Goal: Task Accomplishment & Management: Manage account settings

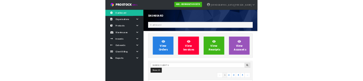
scroll to position [595, 261]
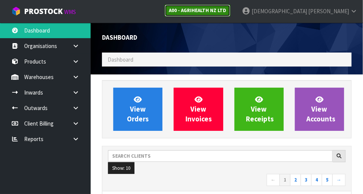
click at [230, 14] on link "A00 - AGRIHEALTH NZ LTD" at bounding box center [198, 11] width 66 height 12
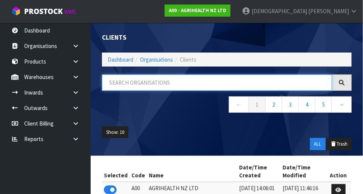
click at [158, 81] on input "text" at bounding box center [217, 82] width 230 height 16
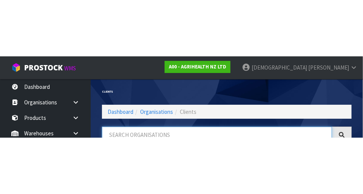
scroll to position [38, 0]
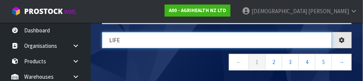
type input "LIFE"
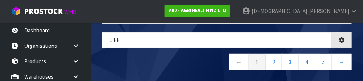
click at [186, 55] on nav "← 1 2 3 4 5 →" at bounding box center [226, 63] width 249 height 18
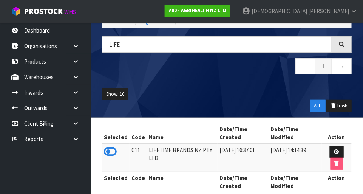
click at [115, 148] on icon at bounding box center [110, 151] width 13 height 11
click at [72, 75] on link at bounding box center [78, 76] width 24 height 15
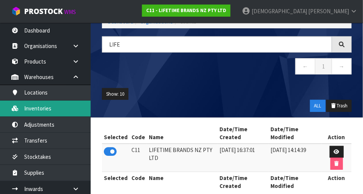
click at [55, 110] on link "Inventories" at bounding box center [45, 107] width 91 height 15
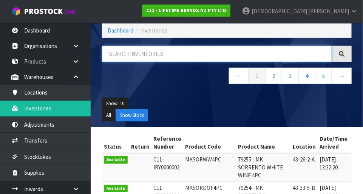
click at [157, 59] on input "text" at bounding box center [217, 54] width 230 height 16
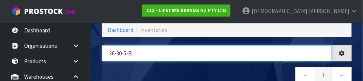
type input "36-30-5-B"
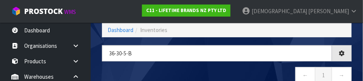
click at [232, 67] on nav "← 1 →" at bounding box center [226, 76] width 249 height 18
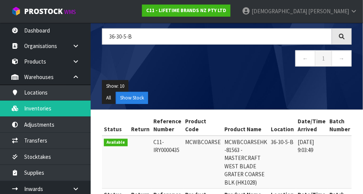
scroll to position [83, 0]
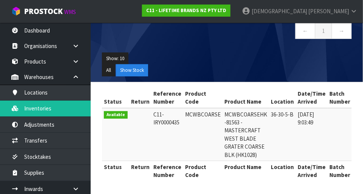
copy td "MCWBCOARSE"
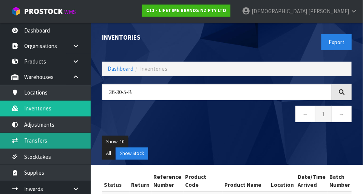
click at [57, 140] on link "Transfers" at bounding box center [45, 139] width 91 height 15
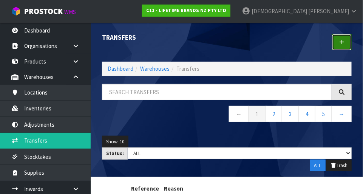
click at [345, 39] on link at bounding box center [342, 42] width 20 height 16
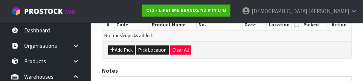
scroll to position [214, 0]
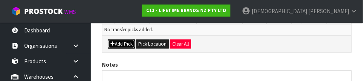
click at [125, 43] on button "Add Pick" at bounding box center [121, 44] width 27 height 9
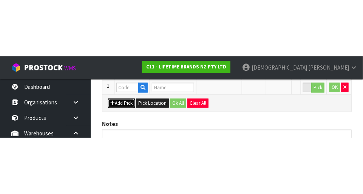
scroll to position [170, 0]
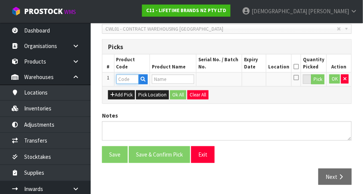
paste input "MCWBCOARSE"
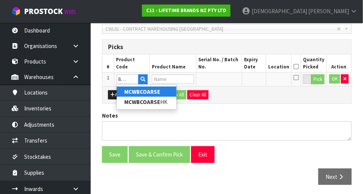
click at [158, 89] on strong "MCWBCOARSE" at bounding box center [142, 91] width 36 height 7
type input "MCWBCOARSE"
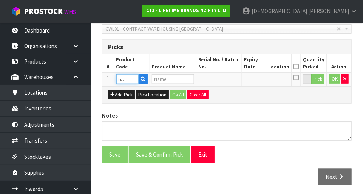
scroll to position [0, 0]
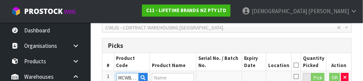
type input "MCWBCOARSEHK -81563 - MASTERCRAFT WEST BLADE GRATER COARSE BLK (HK1028)"
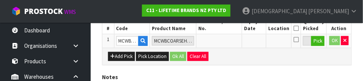
click at [269, 61] on div "Add Pick Pick Location Ok All Clear All" at bounding box center [226, 56] width 249 height 17
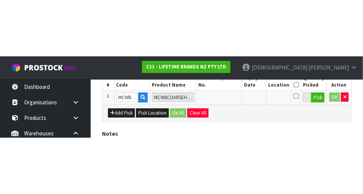
scroll to position [170, 0]
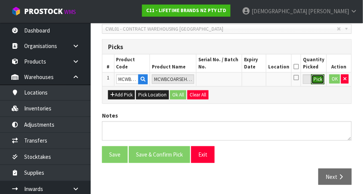
click at [318, 79] on button "Pick" at bounding box center [317, 79] width 13 height 10
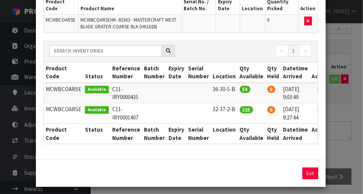
scroll to position [63, 0]
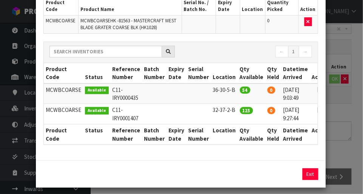
click at [317, 89] on icon at bounding box center [320, 89] width 6 height 0
click at [284, 169] on button "Assign Pick" at bounding box center [284, 174] width 31 height 12
type input "54"
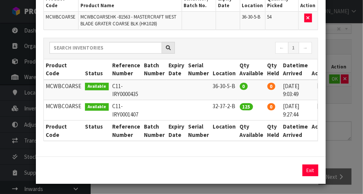
scroll to position [63, 0]
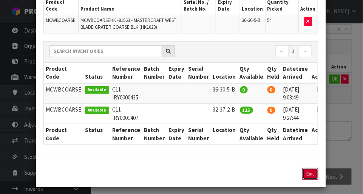
click at [314, 174] on button "Exit" at bounding box center [310, 174] width 16 height 12
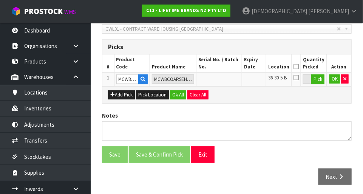
click at [298, 66] on icon at bounding box center [295, 66] width 5 height 0
click at [330, 79] on button "OK" at bounding box center [334, 78] width 11 height 9
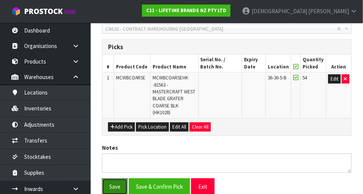
click at [116, 186] on button "Save" at bounding box center [115, 186] width 26 height 16
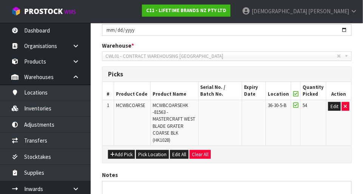
scroll to position [0, 0]
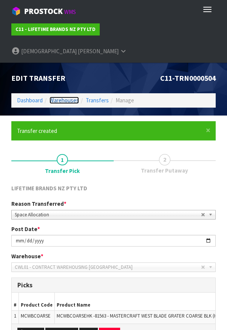
click at [63, 97] on link "Warehouses" at bounding box center [63, 100] width 29 height 7
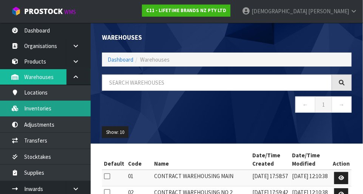
click at [46, 106] on link "Inventories" at bounding box center [45, 107] width 91 height 15
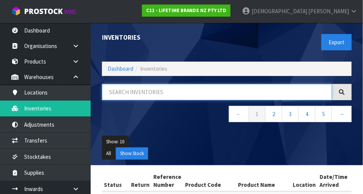
paste input "MCWBCOARSE"
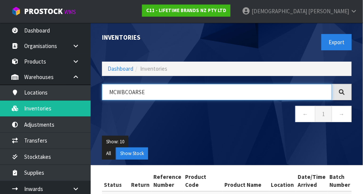
type input "MCWBCOARSE"
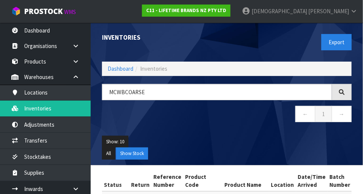
click at [207, 130] on div "Show: 10 5 10 25 50 All Show Stock" at bounding box center [226, 147] width 261 height 35
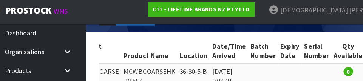
scroll to position [135, 0]
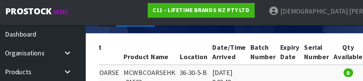
click at [269, 59] on td at bounding box center [281, 81] width 25 height 53
click at [273, 58] on td at bounding box center [281, 81] width 25 height 53
click at [258, 60] on td at bounding box center [260, 81] width 20 height 53
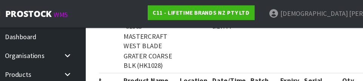
scroll to position [229, 0]
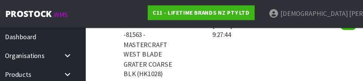
click at [269, 45] on td at bounding box center [281, 41] width 25 height 53
click at [294, 42] on td "125" at bounding box center [308, 41] width 28 height 53
click at [295, 46] on td "125" at bounding box center [308, 41] width 28 height 53
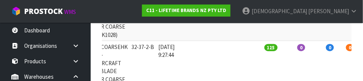
scroll to position [0, 140]
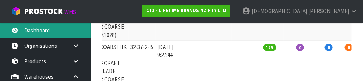
click at [43, 28] on link "Dashboard" at bounding box center [45, 30] width 91 height 15
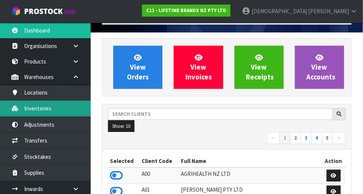
click at [46, 109] on link "Inventories" at bounding box center [45, 107] width 91 height 15
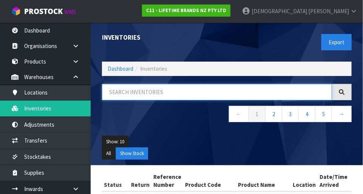
paste input "MCWBCOARSE"
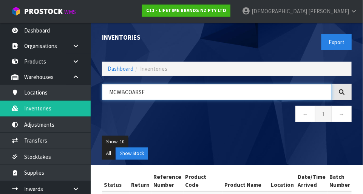
type input "MCWBCOARSE"
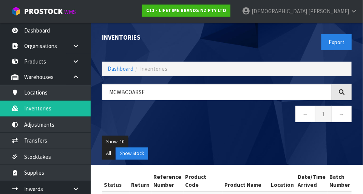
click at [195, 121] on nav "← 1 →" at bounding box center [226, 115] width 249 height 18
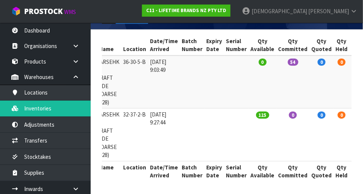
scroll to position [0, 167]
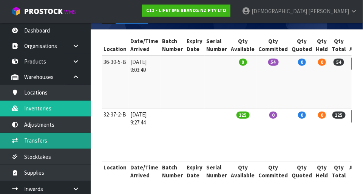
click at [32, 141] on link "Transfers" at bounding box center [45, 139] width 91 height 15
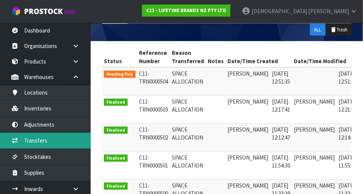
scroll to position [0, 18]
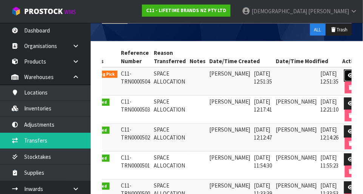
click at [344, 69] on link at bounding box center [351, 75] width 14 height 12
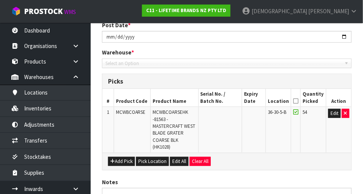
type input "[DATE]"
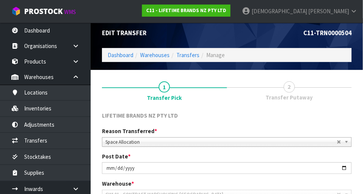
scroll to position [3, 0]
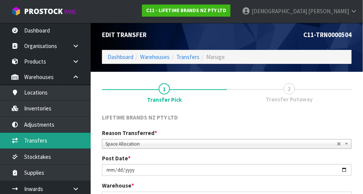
click at [48, 139] on link "Transfers" at bounding box center [45, 139] width 91 height 15
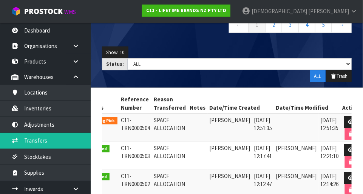
scroll to position [89, 0]
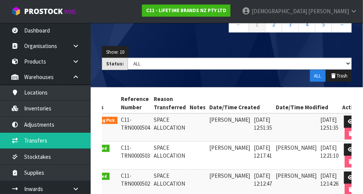
click at [283, 128] on td at bounding box center [296, 127] width 45 height 28
click at [348, 119] on icon at bounding box center [351, 121] width 6 height 5
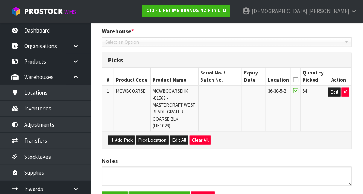
type input "[DATE]"
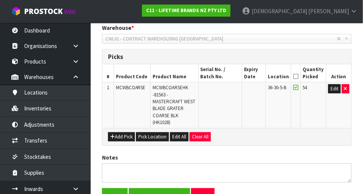
scroll to position [160, 0]
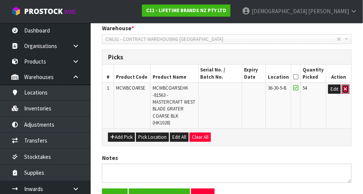
click at [346, 88] on icon "button" at bounding box center [345, 88] width 3 height 5
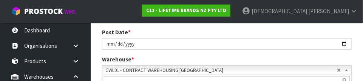
scroll to position [164, 0]
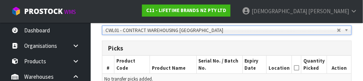
click at [351, 49] on div "Picks" at bounding box center [226, 48] width 249 height 15
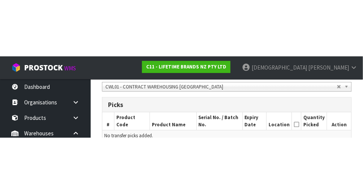
scroll to position [168, 0]
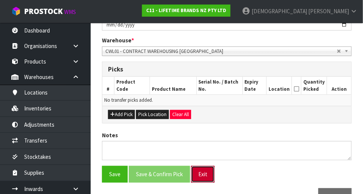
click at [201, 171] on button "Exit" at bounding box center [202, 174] width 23 height 16
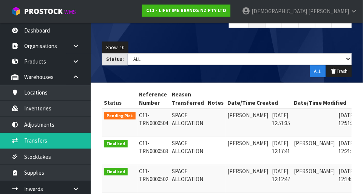
scroll to position [0, 18]
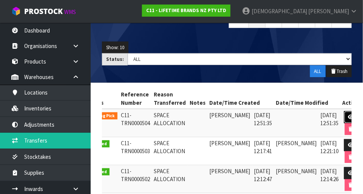
click at [348, 115] on icon at bounding box center [351, 116] width 6 height 5
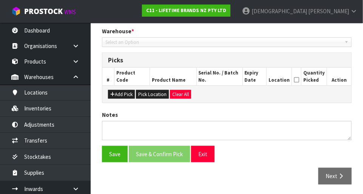
type input "[DATE]"
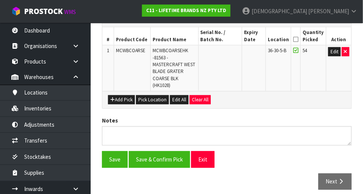
scroll to position [166, 0]
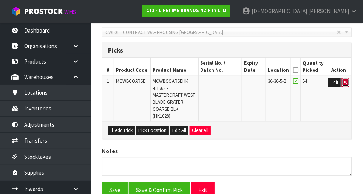
click at [345, 81] on icon "button" at bounding box center [345, 82] width 3 height 5
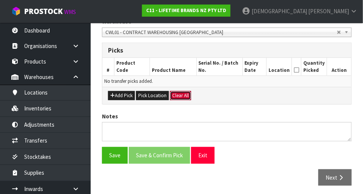
click at [183, 94] on button "Clear All" at bounding box center [180, 95] width 21 height 9
click at [119, 153] on button "Save" at bounding box center [115, 155] width 26 height 16
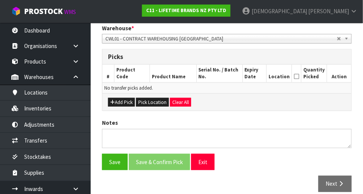
scroll to position [195, 0]
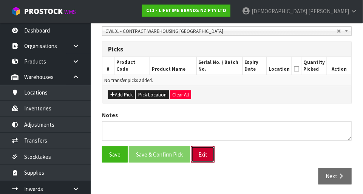
click at [208, 151] on button "Exit" at bounding box center [202, 154] width 23 height 16
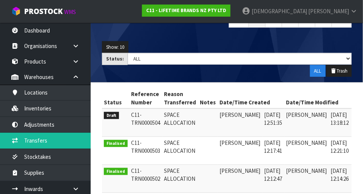
scroll to position [0, 11]
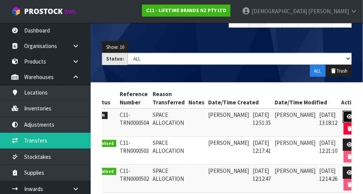
click at [347, 117] on icon at bounding box center [350, 116] width 6 height 5
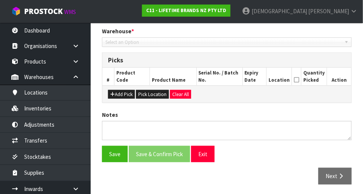
type input "[DATE]"
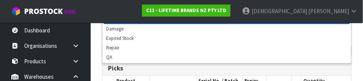
scroll to position [149, 0]
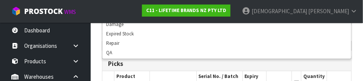
click at [195, 69] on div "Picks" at bounding box center [226, 64] width 249 height 15
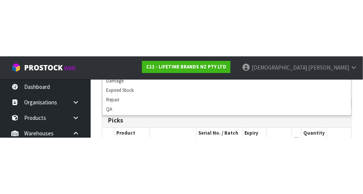
scroll to position [152, 0]
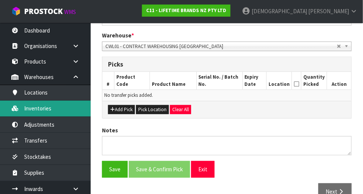
click at [51, 111] on link "Inventories" at bounding box center [45, 107] width 91 height 15
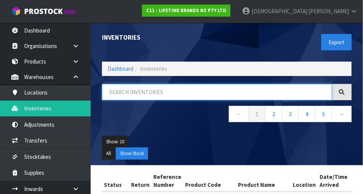
paste input "MCWBCOARSE"
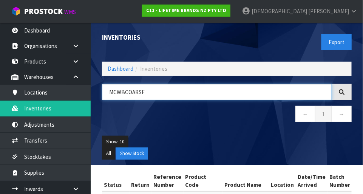
type input "MCWBCOARSE"
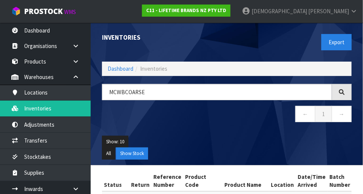
click at [243, 145] on ul "Show: 10 5 10 25 50" at bounding box center [226, 141] width 249 height 12
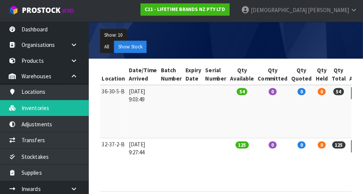
scroll to position [106, 0]
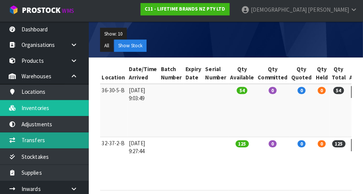
click at [36, 139] on link "Transfers" at bounding box center [45, 139] width 91 height 15
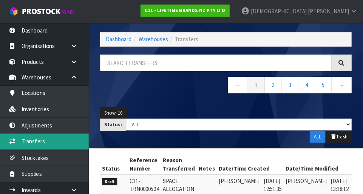
scroll to position [28, 0]
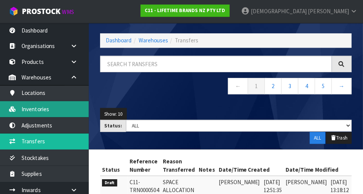
click at [68, 109] on link "Inventories" at bounding box center [45, 107] width 91 height 15
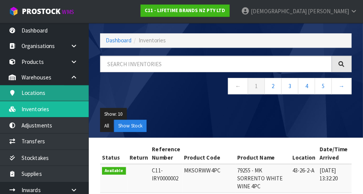
click at [59, 94] on link "Locations" at bounding box center [45, 92] width 91 height 15
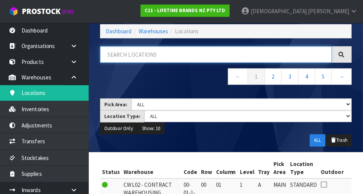
paste input "MCWBCOARSE"
type input "MCWBCOARSE"
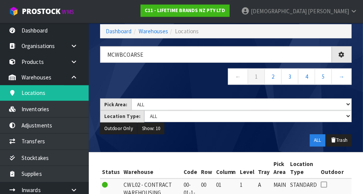
click at [175, 77] on nav "← 1 2 3 4 5 →" at bounding box center [226, 77] width 249 height 18
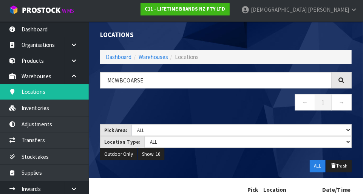
scroll to position [2, 0]
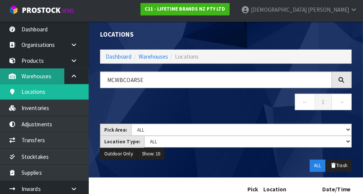
click at [32, 77] on link "Warehouses" at bounding box center [45, 76] width 91 height 15
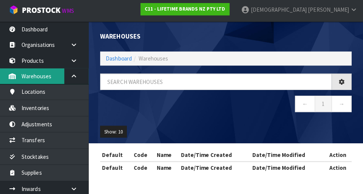
scroll to position [2, 0]
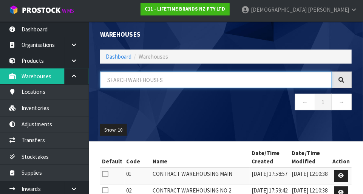
paste input "MCWBCOARSE"
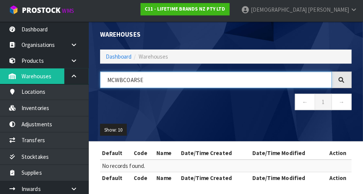
type input "MCWBCOARSE"
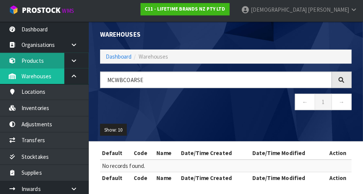
click at [37, 60] on link "Products" at bounding box center [45, 61] width 91 height 15
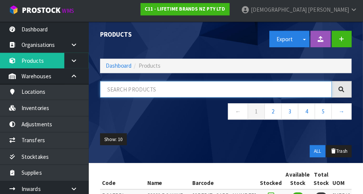
paste input "MCWBCOARSE"
type input "MCWBCOARSE"
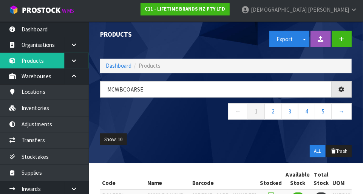
click at [214, 139] on ul "Show: 10 5 10 25 50" at bounding box center [226, 140] width 249 height 12
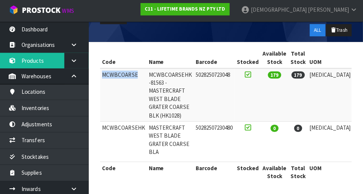
copy td "MCWBCOARSE"
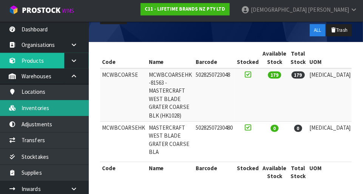
click at [59, 109] on link "Inventories" at bounding box center [45, 107] width 91 height 15
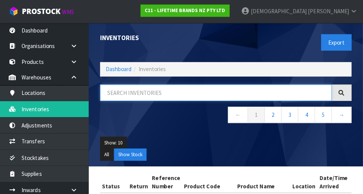
paste input "MCWBCOARSE"
type input "MCWBCOARSE"
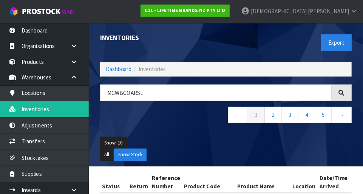
click at [190, 124] on div "MCWBCOARSE ← 1 2 3 4 5 →" at bounding box center [226, 107] width 261 height 46
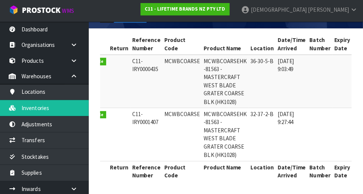
scroll to position [0, 19]
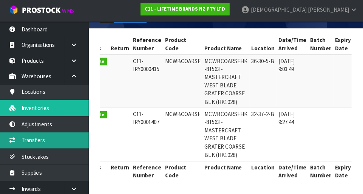
click at [32, 141] on link "Transfers" at bounding box center [45, 139] width 91 height 15
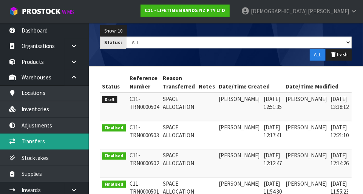
scroll to position [0, 11]
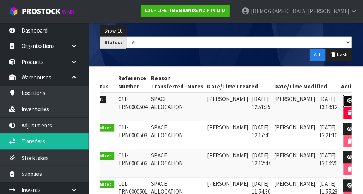
click at [347, 97] on icon at bounding box center [350, 99] width 6 height 5
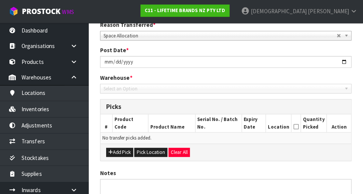
type input "[DATE]"
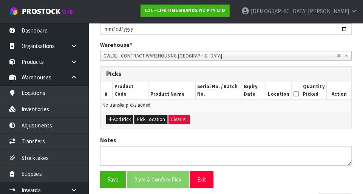
scroll to position [145, 0]
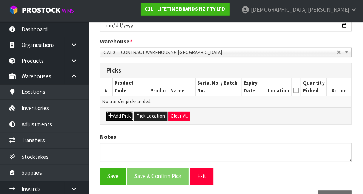
click at [125, 115] on button "Add Pick" at bounding box center [121, 116] width 27 height 9
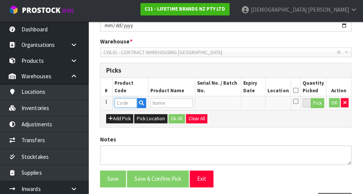
paste input "MCWBCOARSE"
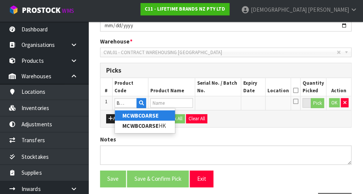
click at [163, 118] on link "MCWBCOARSE" at bounding box center [147, 116] width 60 height 10
type input "MCWBCOARSE"
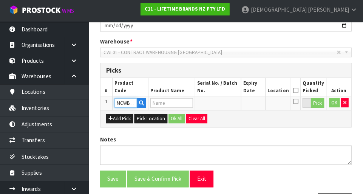
type input "MCWBCOARSEHK -81563 - MASTERCRAFT WEST BLADE GRATER COARSE BLK (HK1028)"
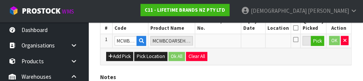
click at [273, 66] on div "LIFETIME BRANDS NZ PTY LTD Reason Transferred * Space Allocation Damage Expired…" at bounding box center [226, 30] width 249 height 244
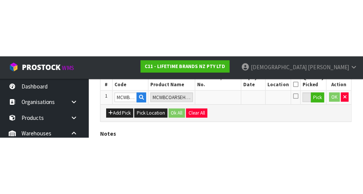
scroll to position [170, 0]
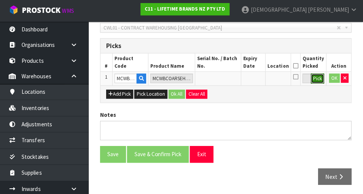
click at [317, 81] on button "Pick" at bounding box center [317, 79] width 13 height 10
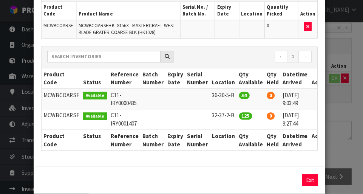
scroll to position [55, 0]
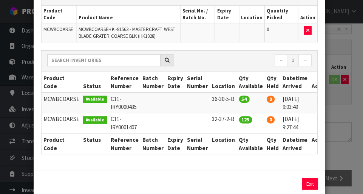
click at [317, 98] on icon at bounding box center [320, 98] width 6 height 0
click at [284, 184] on button "Assign Pick" at bounding box center [284, 182] width 31 height 12
type input "54"
click at [317, 118] on icon at bounding box center [320, 118] width 6 height 0
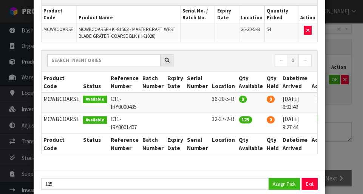
scroll to position [67, 0]
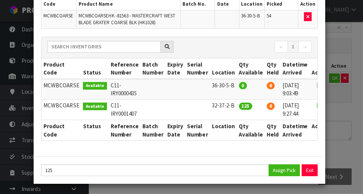
click at [317, 106] on icon at bounding box center [320, 106] width 6 height 0
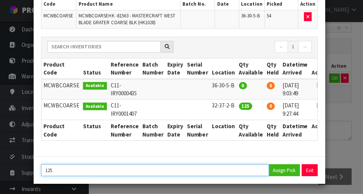
click at [83, 169] on input "125" at bounding box center [156, 170] width 226 height 12
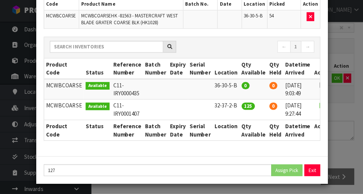
click at [317, 106] on icon at bounding box center [320, 106] width 6 height 0
type input "125"
click at [285, 170] on button "Assign Pick" at bounding box center [284, 170] width 31 height 12
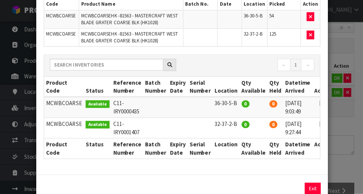
click at [346, 141] on div "Pick Line Picks Product Code Product Name Serial No. / Batch No. Expiry Date Lo…" at bounding box center [181, 97] width 363 height 194
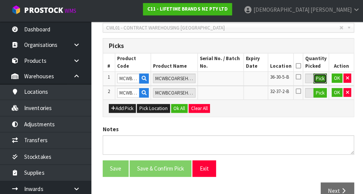
scroll to position [170, 0]
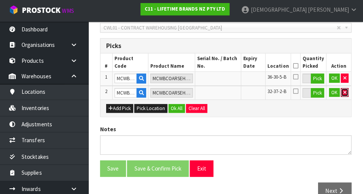
click at [344, 92] on icon "button" at bounding box center [344, 93] width 3 height 5
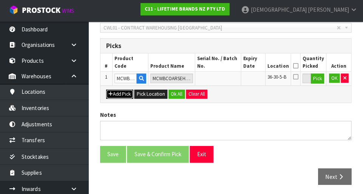
click at [127, 94] on button "Add Pick" at bounding box center [121, 94] width 27 height 9
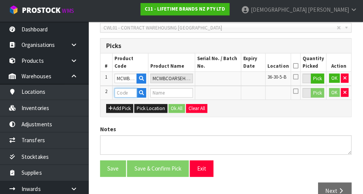
click at [132, 92] on input "text" at bounding box center [127, 93] width 22 height 9
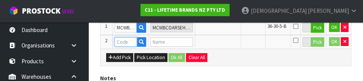
scroll to position [217, 0]
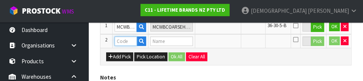
click at [132, 42] on input "text" at bounding box center [127, 41] width 22 height 9
paste input "MCWBCOARSE"
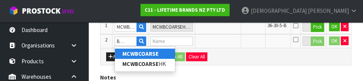
click at [162, 57] on link "MCWBCOARSE" at bounding box center [147, 54] width 60 height 10
type input "MCWBCOARSE"
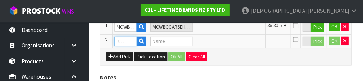
scroll to position [0, 0]
type input "MCWBCOARSEHK -81563 - MASTERCRAFT WEST BLADE GRATER COARSE BLK (HK1028)"
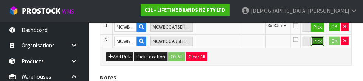
click at [320, 45] on button "Pick" at bounding box center [317, 42] width 13 height 10
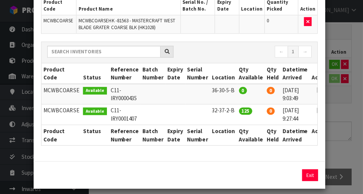
scroll to position [184, 0]
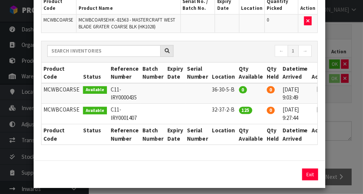
click at [317, 110] on icon at bounding box center [320, 110] width 6 height 0
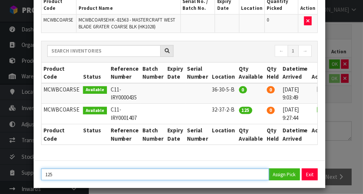
click at [64, 171] on input "125" at bounding box center [156, 174] width 226 height 12
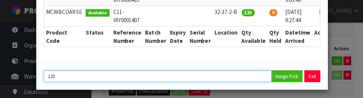
scroll to position [161, 0]
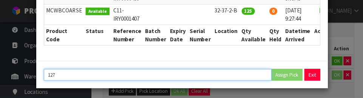
type input "127"
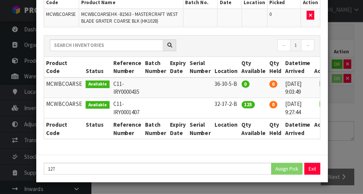
scroll to position [67, 0]
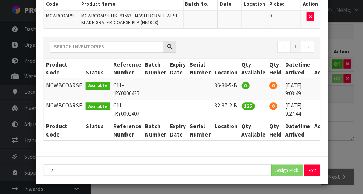
click at [283, 72] on th "Datetime Arrived" at bounding box center [295, 69] width 29 height 20
click at [348, 103] on div "Pick Line Picks Product Code Product Name Serial No. / Batch No. Expiry Date Lo…" at bounding box center [181, 97] width 363 height 194
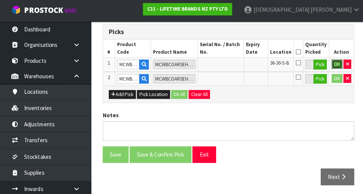
click at [334, 66] on button "OK" at bounding box center [334, 64] width 11 height 9
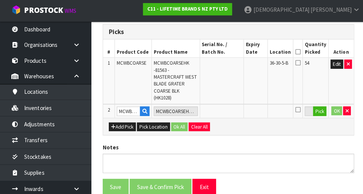
scroll to position [186, 0]
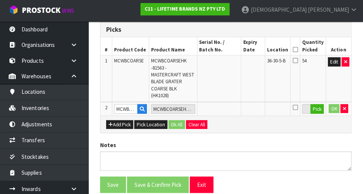
click at [297, 50] on icon at bounding box center [295, 50] width 5 height 0
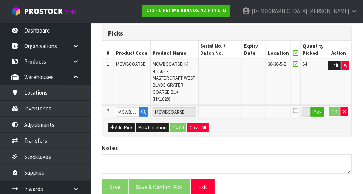
scroll to position [180, 0]
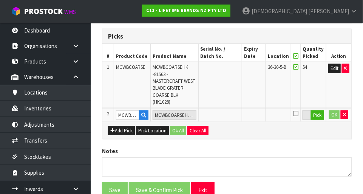
click at [298, 111] on icon at bounding box center [295, 113] width 5 height 6
click at [0, 0] on input "checkbox" at bounding box center [0, 0] width 0 height 0
click at [344, 114] on icon "button" at bounding box center [344, 114] width 3 height 5
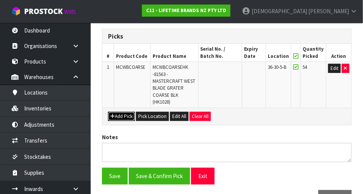
click at [127, 113] on button "Add Pick" at bounding box center [121, 116] width 27 height 9
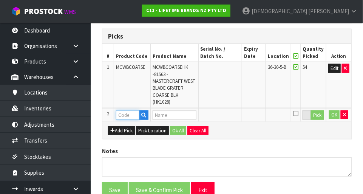
click at [131, 112] on input "text" at bounding box center [127, 114] width 23 height 9
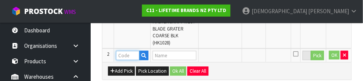
scroll to position [250, 0]
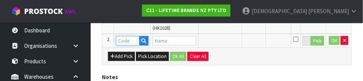
paste input "MCWBCOARSE"
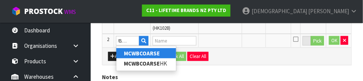
click at [158, 51] on strong "MCWBCOARSE" at bounding box center [142, 53] width 36 height 7
type input "MCWBCOARSE"
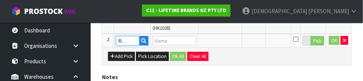
scroll to position [0, 0]
type input "MCWBCOARSEHK -81563 - MASTERCRAFT WEST BLADE GRATER COARSE BLK (HK1028)"
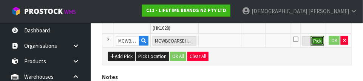
click at [314, 43] on button "Pick" at bounding box center [317, 41] width 13 height 10
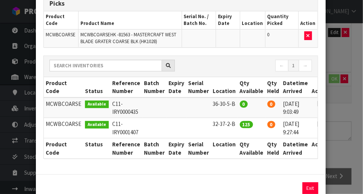
scroll to position [53, 0]
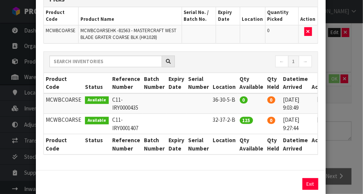
click at [317, 120] on icon at bounding box center [320, 120] width 6 height 0
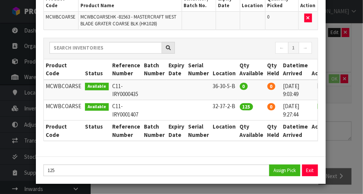
scroll to position [66, 0]
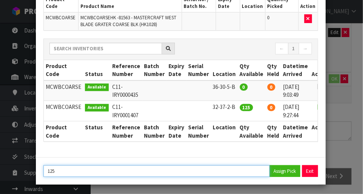
click at [207, 171] on input "125" at bounding box center [156, 171] width 226 height 12
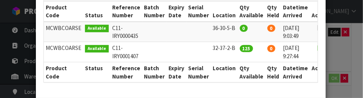
scroll to position [161, 0]
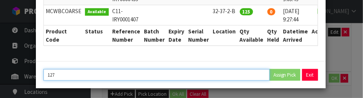
type input "127"
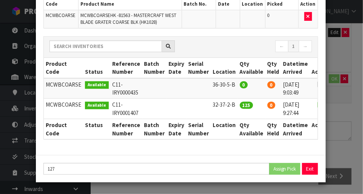
scroll to position [67, 0]
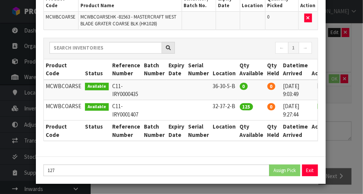
click at [349, 126] on div "Pick Line Picks Product Code Product Name Serial No. / Batch No. Expiry Date Lo…" at bounding box center [181, 97] width 363 height 194
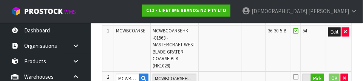
scroll to position [112, 0]
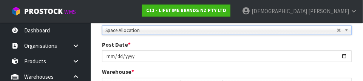
click at [118, 46] on label "Post Date *" at bounding box center [116, 45] width 29 height 8
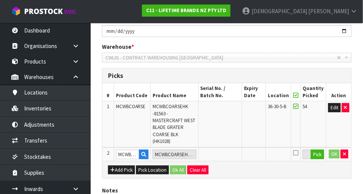
scroll to position [149, 0]
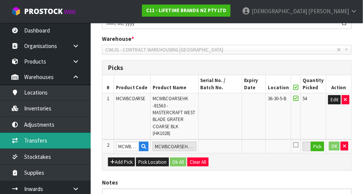
click at [38, 140] on link "Transfers" at bounding box center [45, 139] width 91 height 15
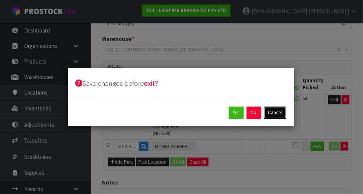
click at [278, 115] on button "Cancel" at bounding box center [275, 112] width 22 height 12
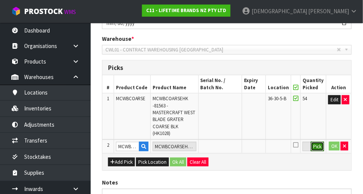
click at [318, 146] on button "Pick" at bounding box center [317, 146] width 13 height 10
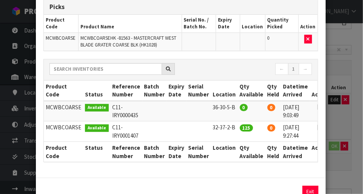
scroll to position [47, 0]
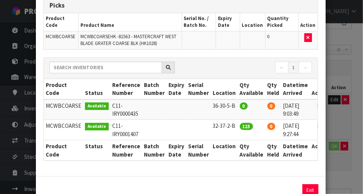
click at [317, 126] on icon at bounding box center [320, 126] width 6 height 0
click at [289, 191] on button "Assign Pick" at bounding box center [284, 190] width 31 height 12
type input "125"
click at [344, 122] on div "Pick Line Picks Product Code Product Name Serial No. / Batch No. Expiry Date Lo…" at bounding box center [181, 97] width 363 height 194
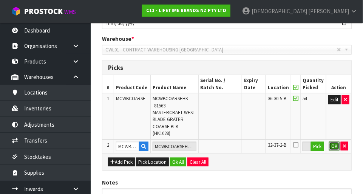
click at [332, 146] on button "OK" at bounding box center [334, 145] width 11 height 9
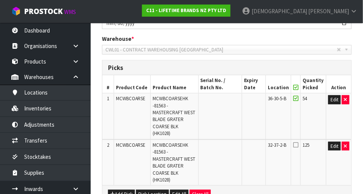
click at [298, 146] on icon at bounding box center [295, 144] width 5 height 6
click at [0, 0] on input "checkbox" at bounding box center [0, 0] width 0 height 0
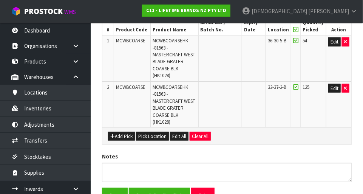
scroll to position [248, 0]
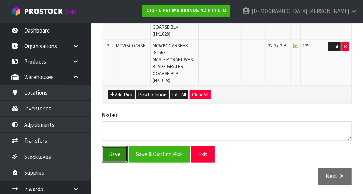
click at [114, 155] on button "Save" at bounding box center [115, 154] width 26 height 16
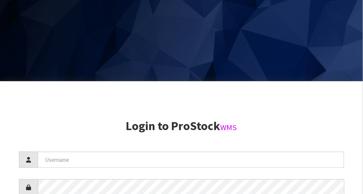
scroll to position [194, 0]
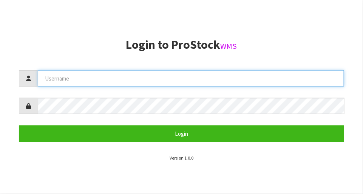
click at [226, 71] on input "text" at bounding box center [191, 78] width 306 height 16
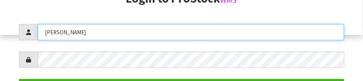
scroll to position [130, 0]
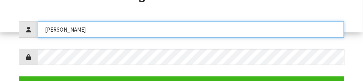
type input "Raj"
